Goal: Navigation & Orientation: Go to known website

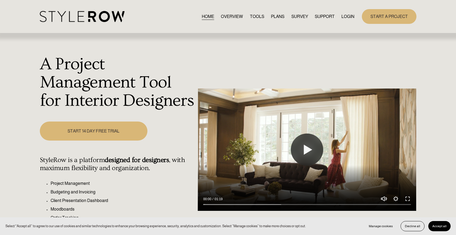
click at [349, 15] on link "LOGIN" at bounding box center [347, 16] width 13 height 7
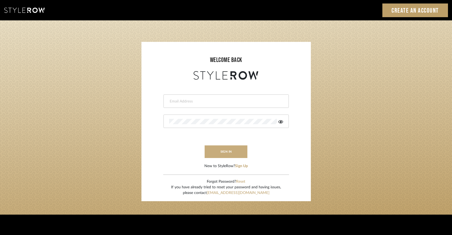
type input "keegan@keeganwilliamsinteriors.com"
click at [220, 148] on button "sign in" at bounding box center [226, 152] width 43 height 13
